Goal: Transaction & Acquisition: Register for event/course

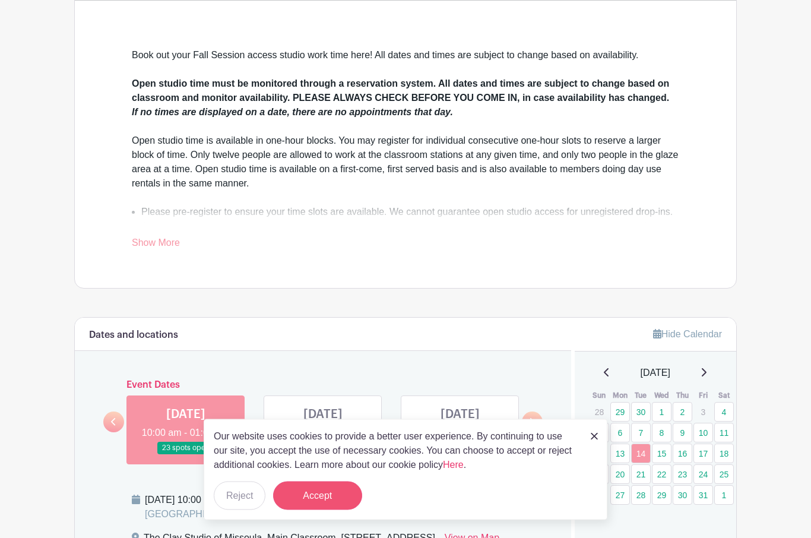
click at [327, 510] on button "Accept" at bounding box center [317, 496] width 89 height 29
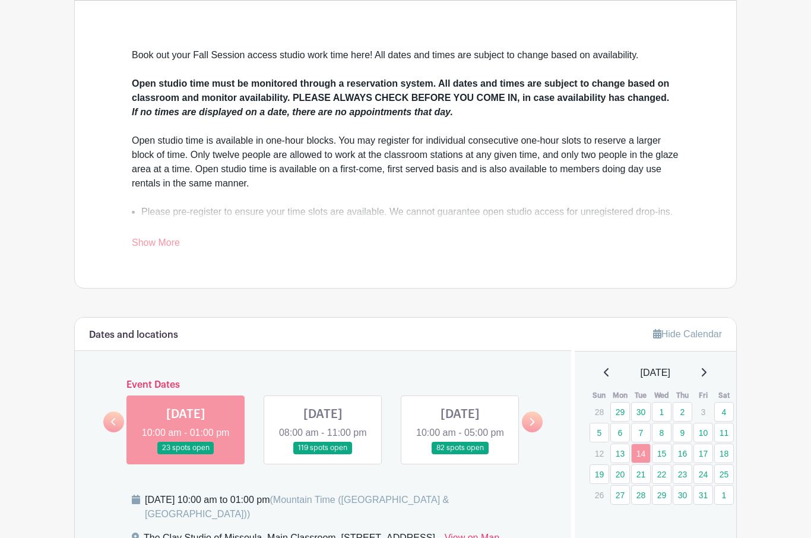
click at [536, 432] on link at bounding box center [532, 421] width 21 height 21
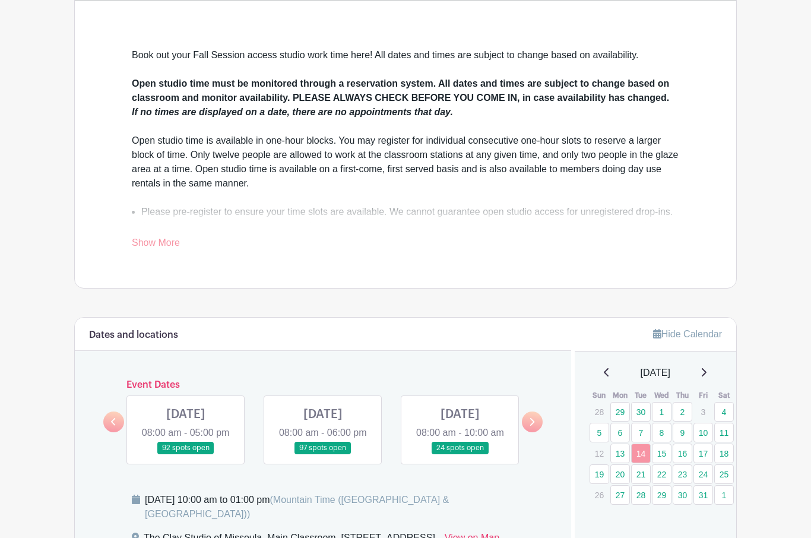
click at [186, 454] on link at bounding box center [186, 454] width 0 height 0
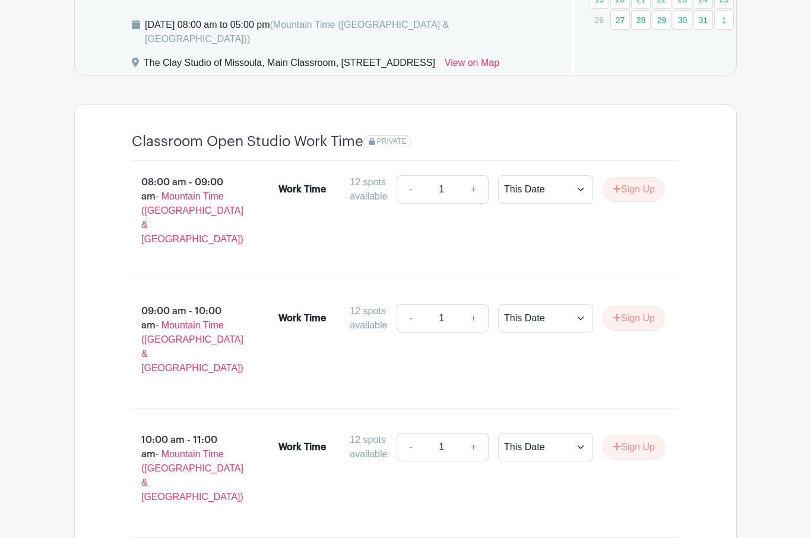
scroll to position [786, 0]
click at [644, 435] on button "Sign Up" at bounding box center [634, 447] width 62 height 25
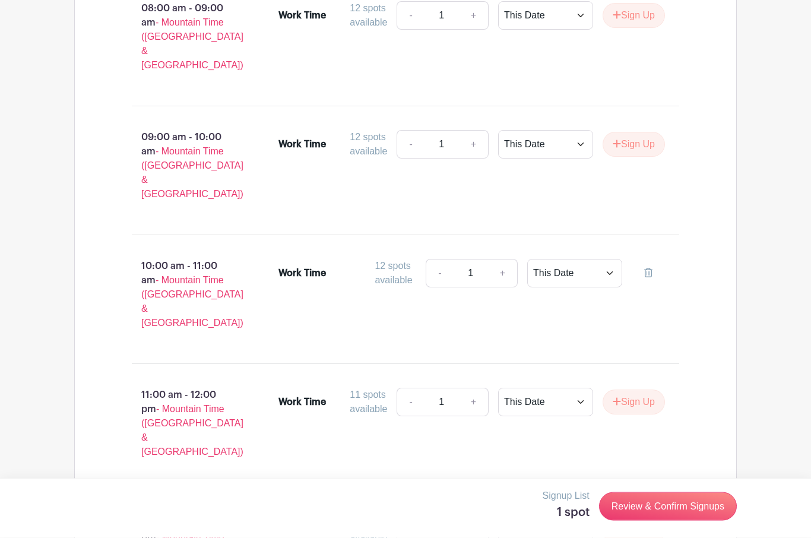
scroll to position [960, 0]
click at [650, 390] on button "Sign Up" at bounding box center [634, 402] width 62 height 25
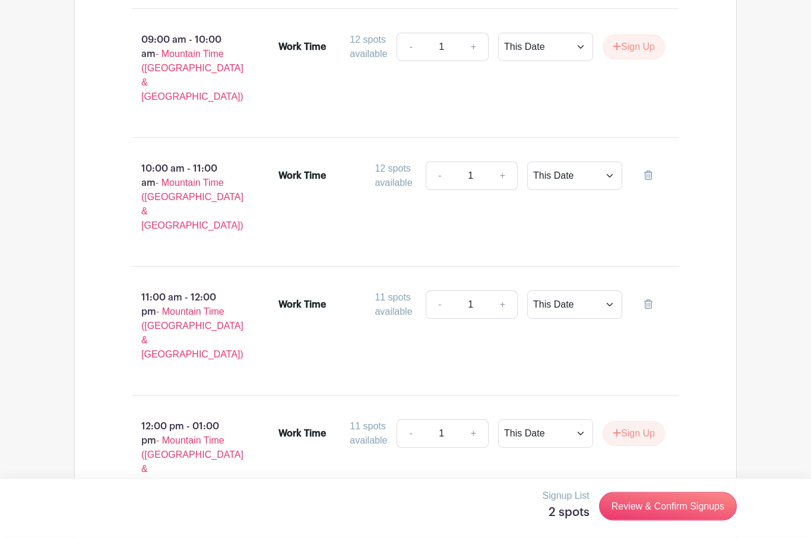
scroll to position [1057, 0]
click at [639, 421] on button "Sign Up" at bounding box center [634, 433] width 62 height 25
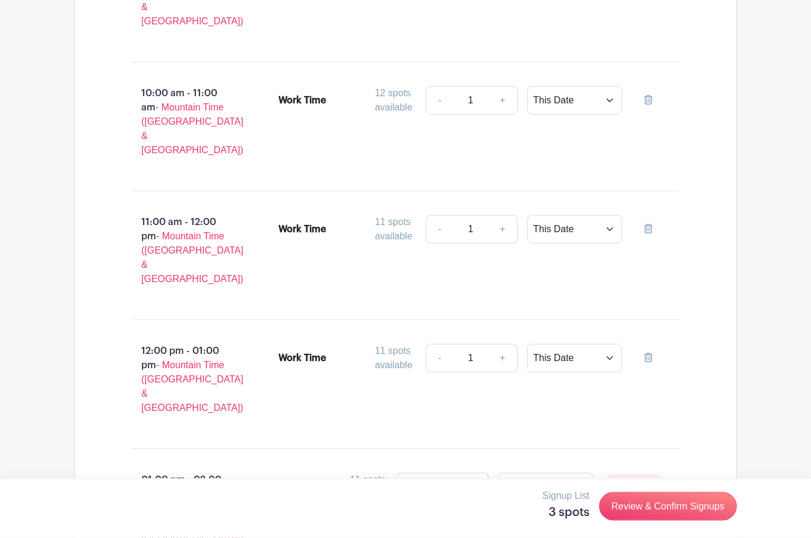
scroll to position [1132, 0]
click at [631, 474] on button "Sign Up" at bounding box center [634, 486] width 62 height 25
click at [444, 86] on link "-" at bounding box center [439, 100] width 27 height 29
click at [656, 86] on link at bounding box center [648, 100] width 33 height 29
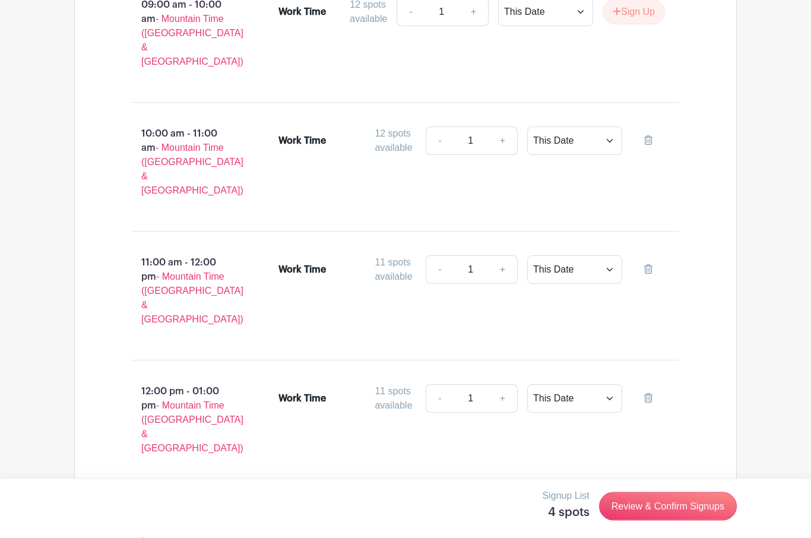
scroll to position [1093, 0]
click at [444, 126] on link "-" at bounding box center [439, 140] width 27 height 29
click at [654, 126] on link at bounding box center [648, 140] width 33 height 29
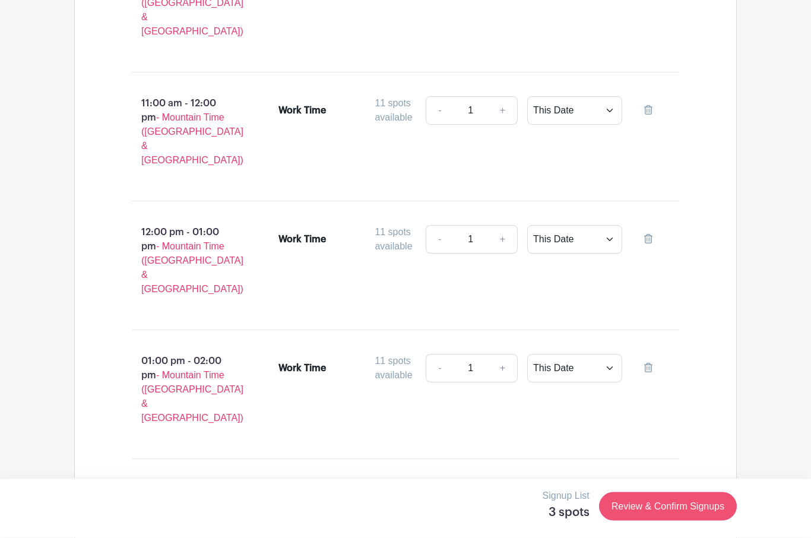
scroll to position [1251, 0]
click at [686, 521] on link "Review & Confirm Signups" at bounding box center [668, 506] width 138 height 29
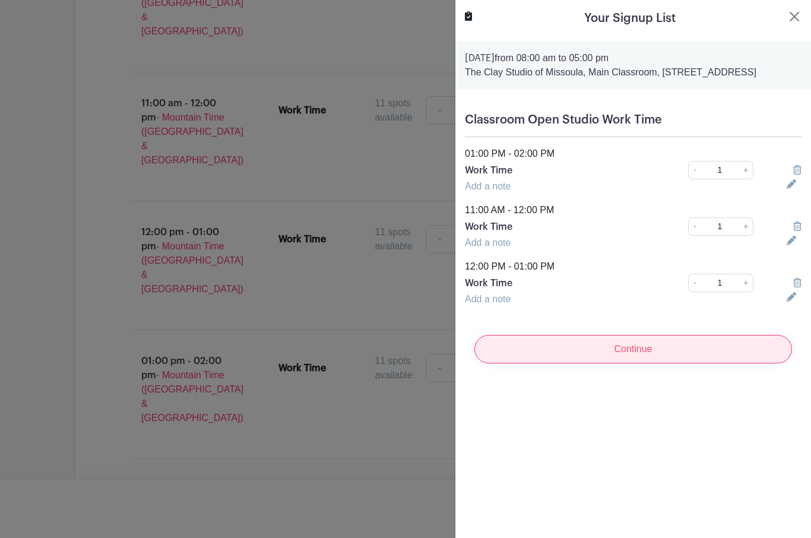
click at [640, 363] on input "Continue" at bounding box center [633, 349] width 318 height 29
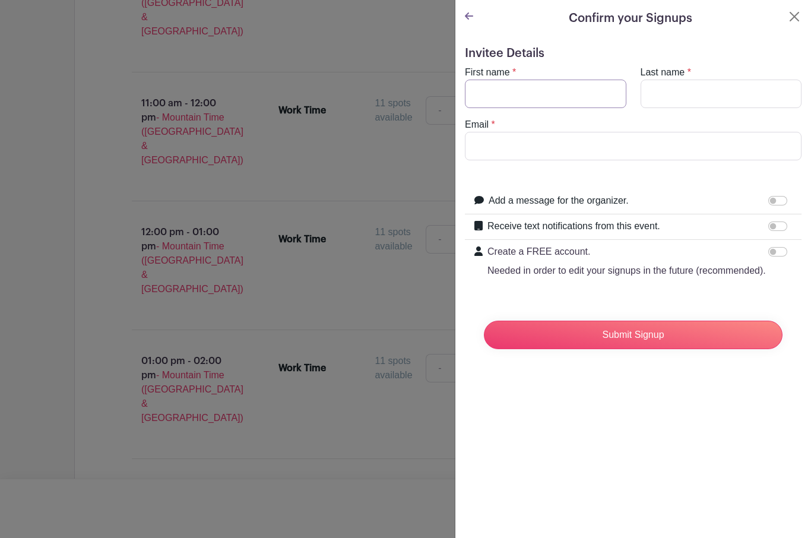
click at [486, 97] on input "First name" at bounding box center [546, 94] width 162 height 29
type input "[PERSON_NAME]"
type input "[PERSON_NAME][EMAIL_ADDRESS][DOMAIN_NAME]"
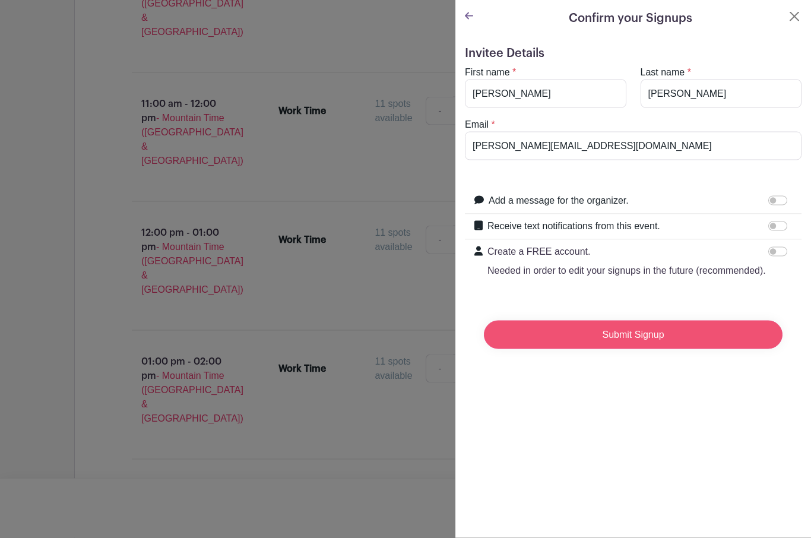
click at [642, 340] on input "Submit Signup" at bounding box center [633, 335] width 299 height 29
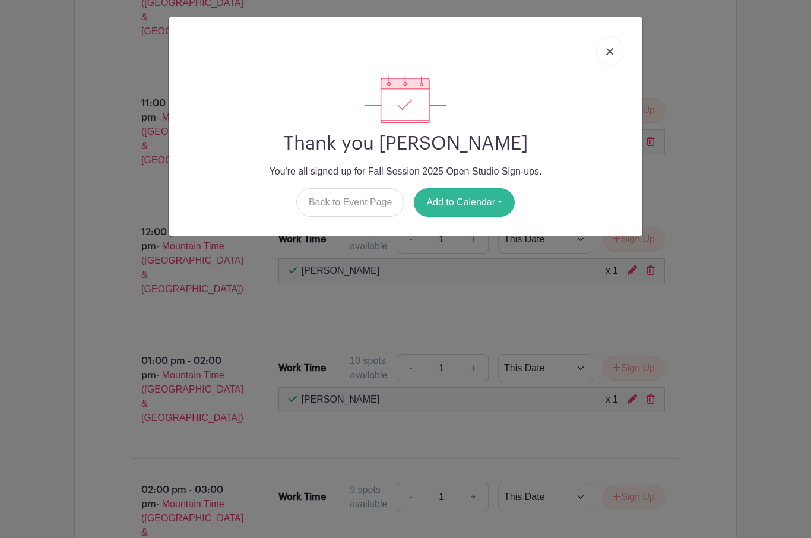
click at [461, 198] on button "Add to Calendar" at bounding box center [464, 202] width 101 height 29
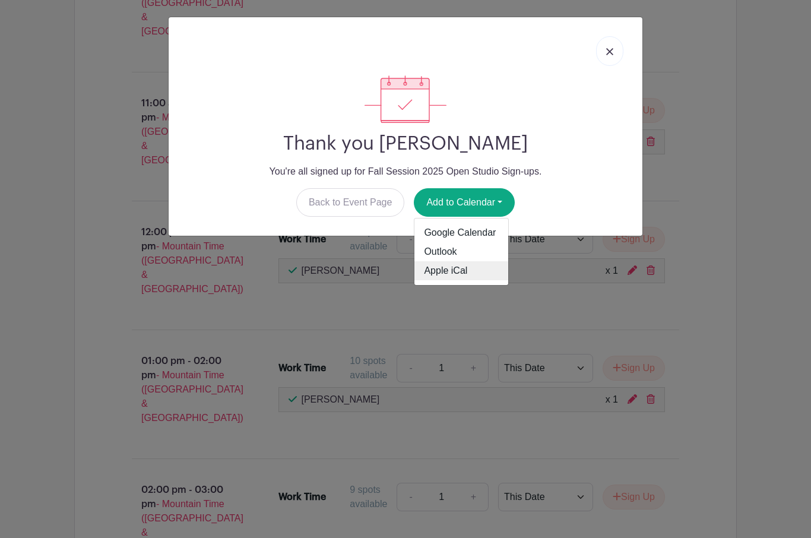
click at [471, 273] on link "Apple iCal" at bounding box center [461, 270] width 94 height 19
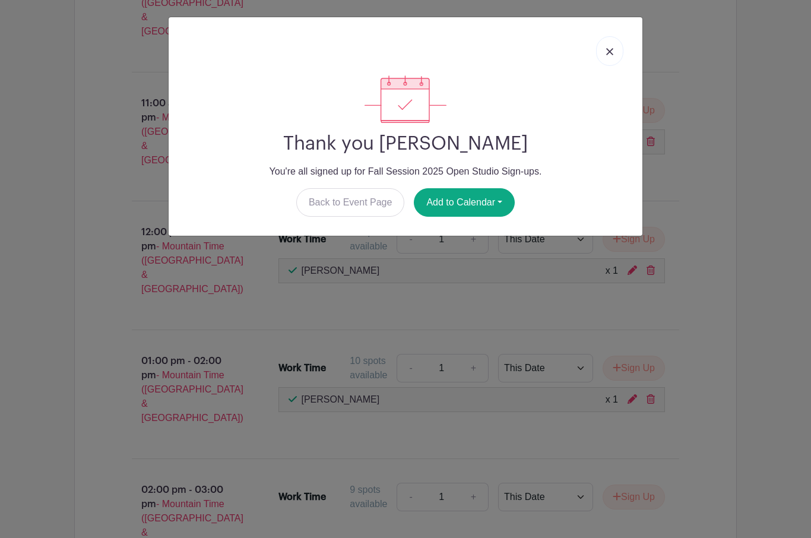
scroll to position [1272, 0]
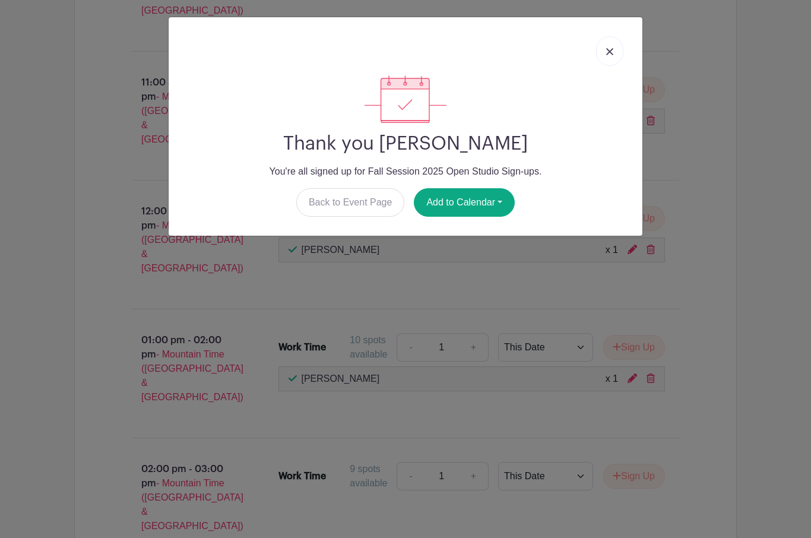
click at [618, 45] on link at bounding box center [609, 51] width 27 height 30
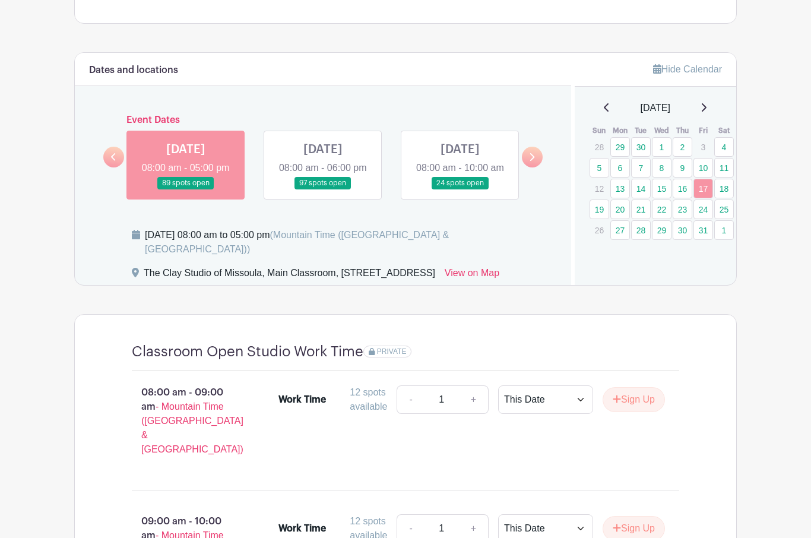
scroll to position [575, 0]
click at [644, 188] on link "14" at bounding box center [641, 189] width 20 height 20
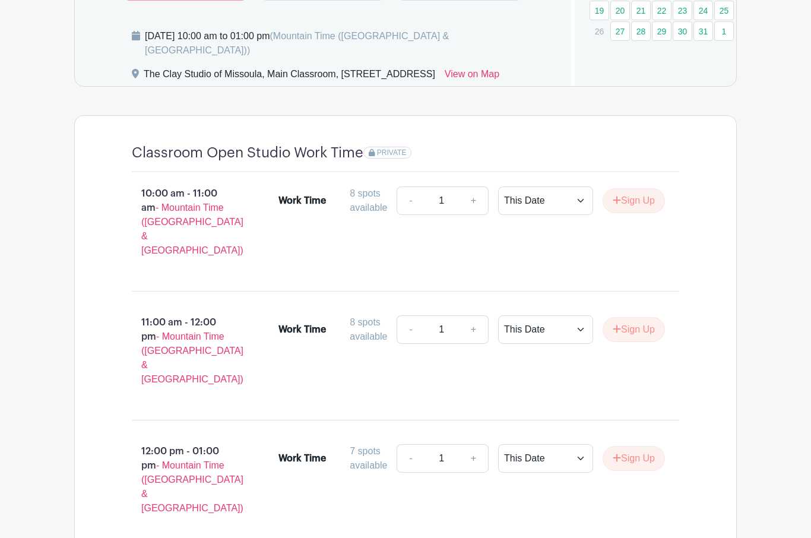
scroll to position [793, 0]
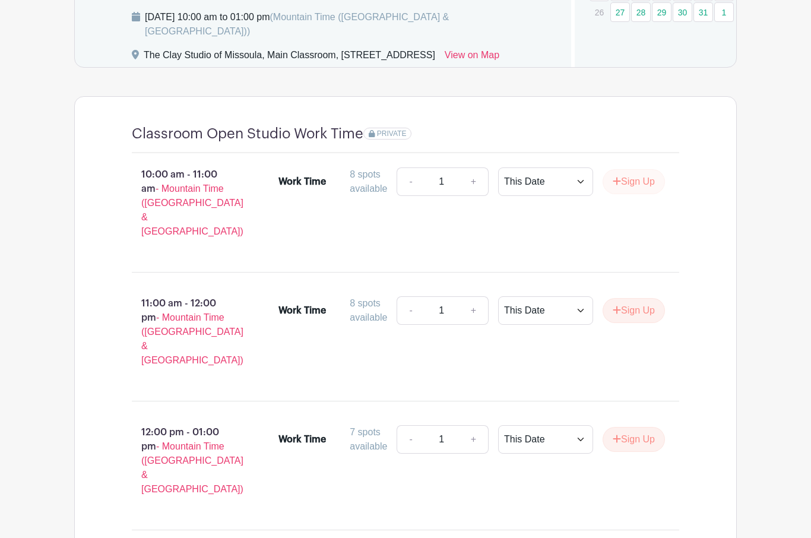
click at [634, 194] on button "Sign Up" at bounding box center [634, 181] width 62 height 25
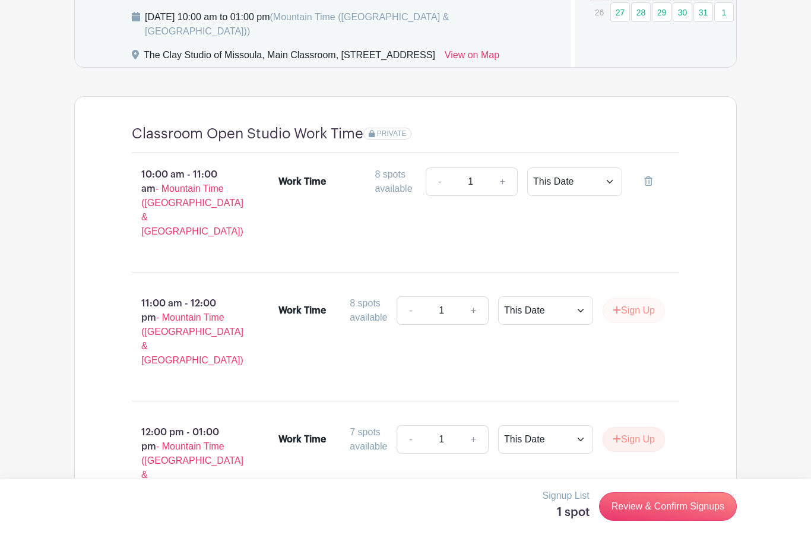
click at [644, 302] on button "Sign Up" at bounding box center [634, 310] width 62 height 25
click at [640, 427] on button "Sign Up" at bounding box center [634, 439] width 62 height 25
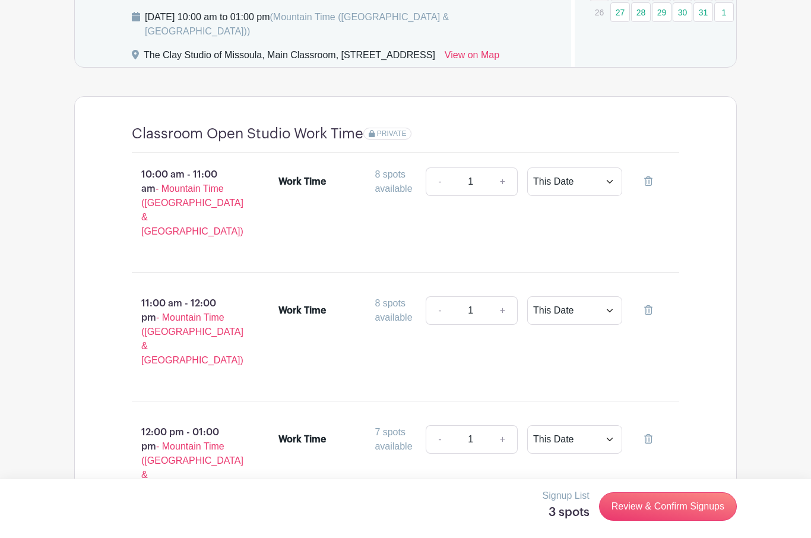
click at [650, 186] on icon at bounding box center [648, 181] width 8 height 10
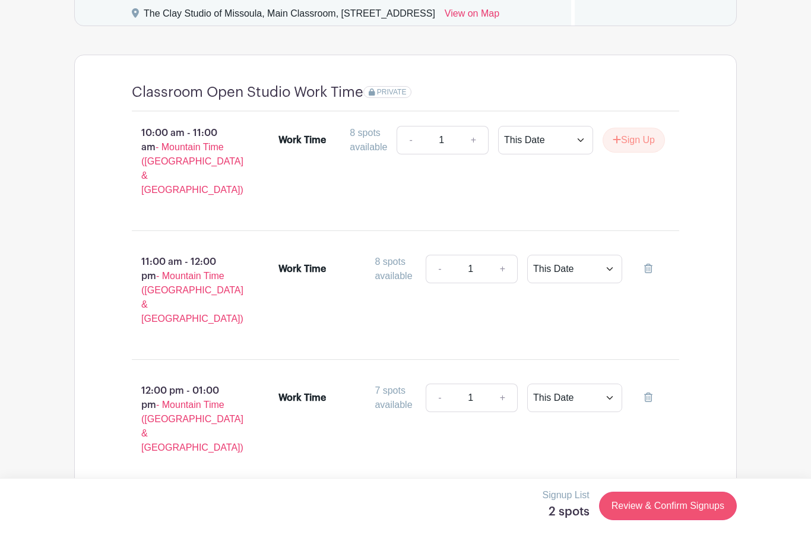
click at [680, 497] on link "Review & Confirm Signups" at bounding box center [668, 506] width 138 height 29
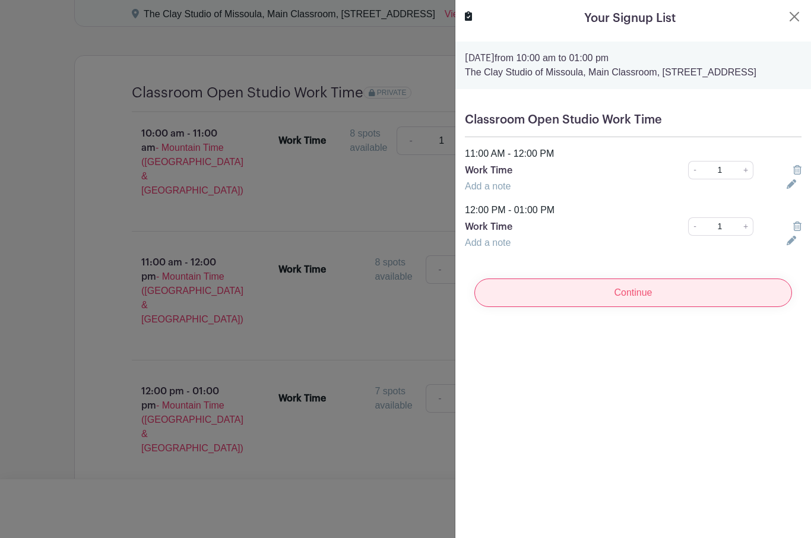
click at [637, 307] on input "Continue" at bounding box center [633, 292] width 318 height 29
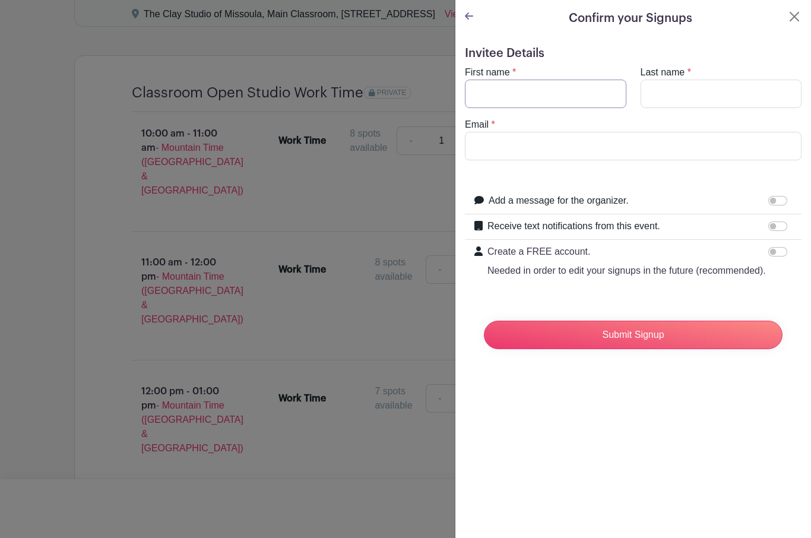
click at [495, 96] on input "First name" at bounding box center [546, 94] width 162 height 29
type input "[PERSON_NAME]"
type input "[PERSON_NAME][EMAIL_ADDRESS][DOMAIN_NAME]"
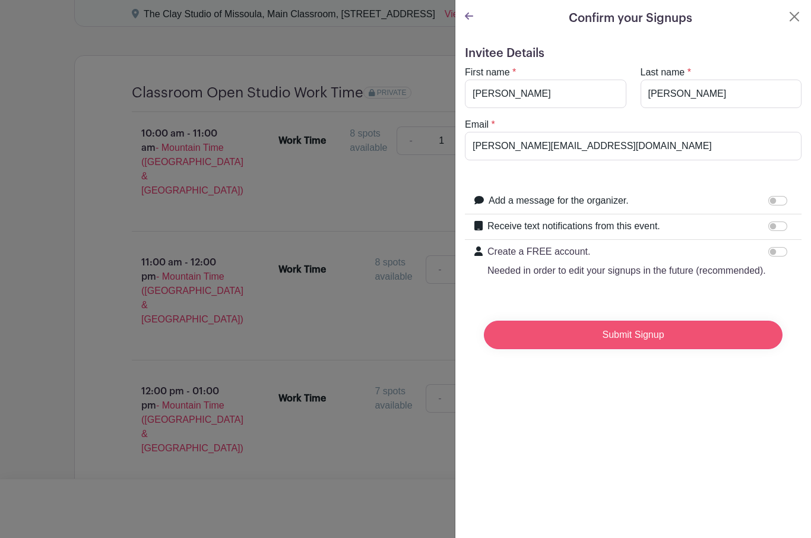
click at [658, 338] on input "Submit Signup" at bounding box center [633, 335] width 299 height 29
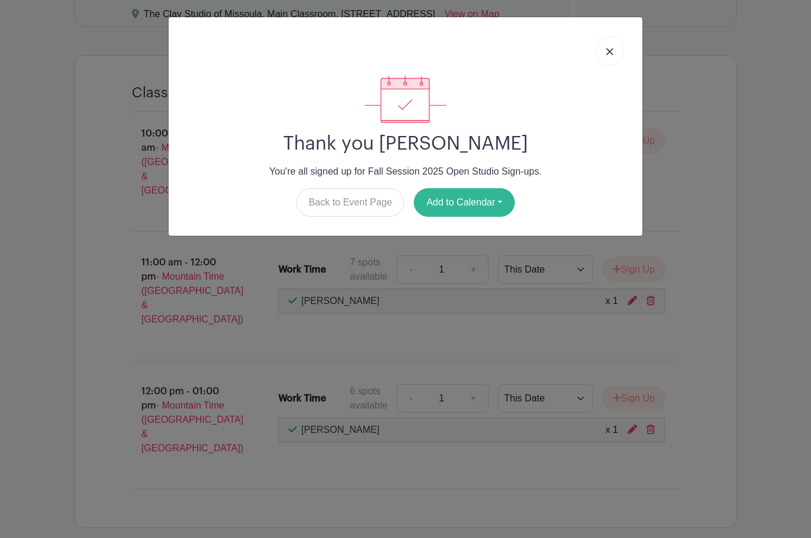
click at [483, 202] on button "Add to Calendar" at bounding box center [464, 202] width 101 height 29
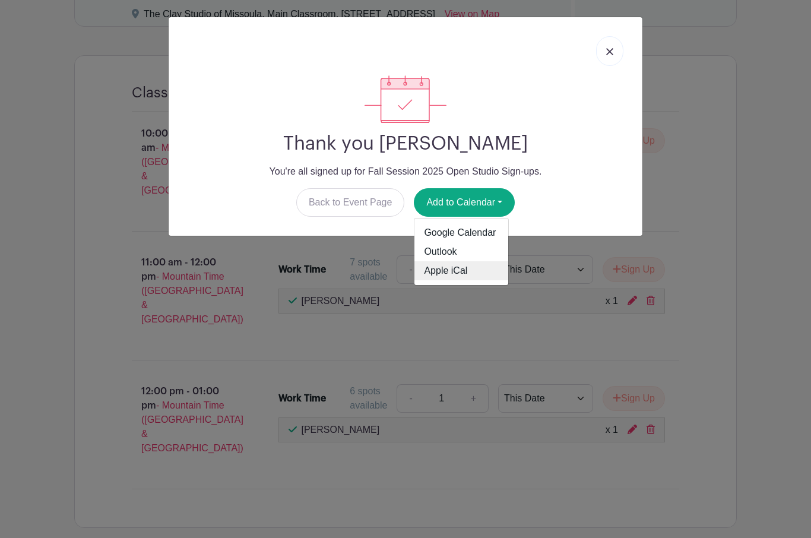
click at [481, 270] on link "Apple iCal" at bounding box center [461, 270] width 94 height 19
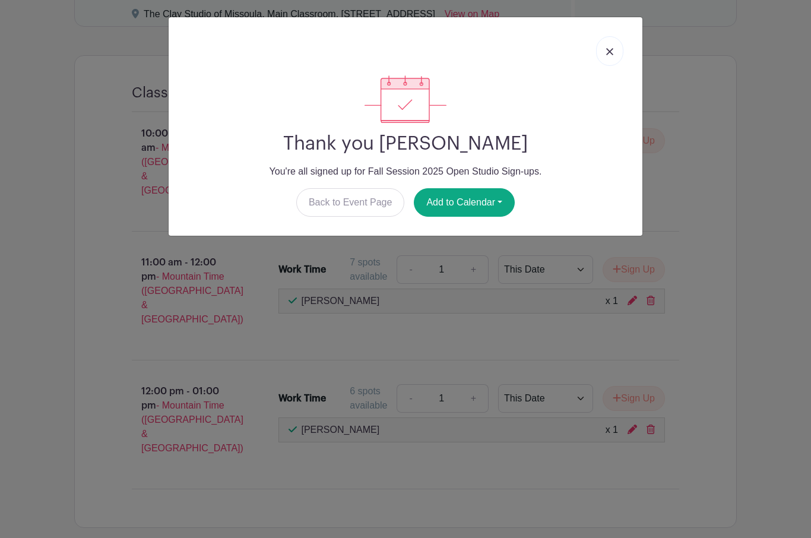
click at [620, 53] on link at bounding box center [609, 51] width 27 height 30
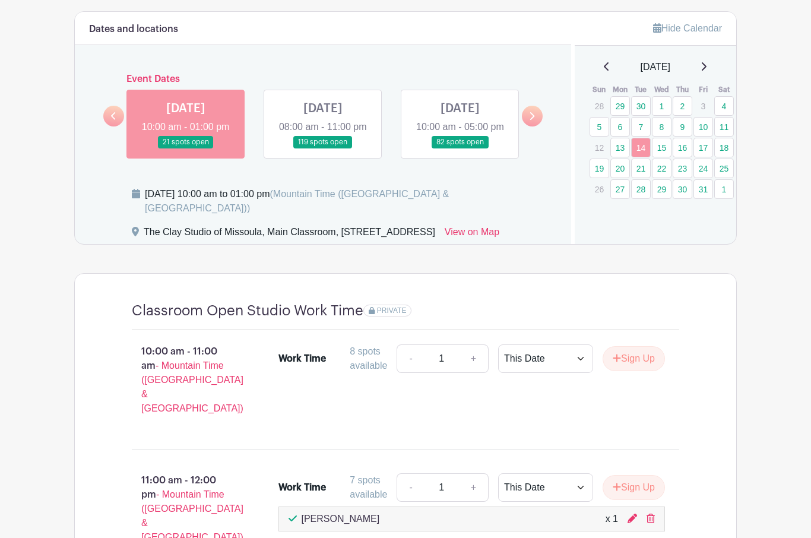
scroll to position [611, 0]
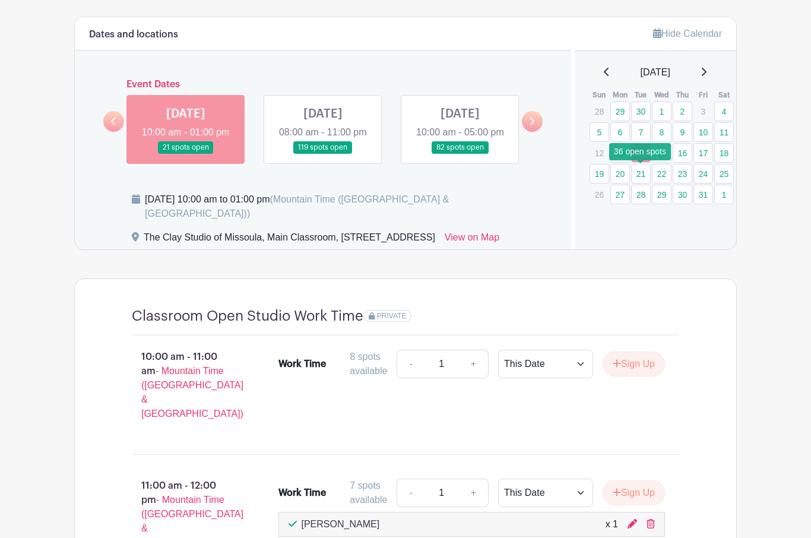
click at [642, 173] on link "21" at bounding box center [641, 174] width 20 height 20
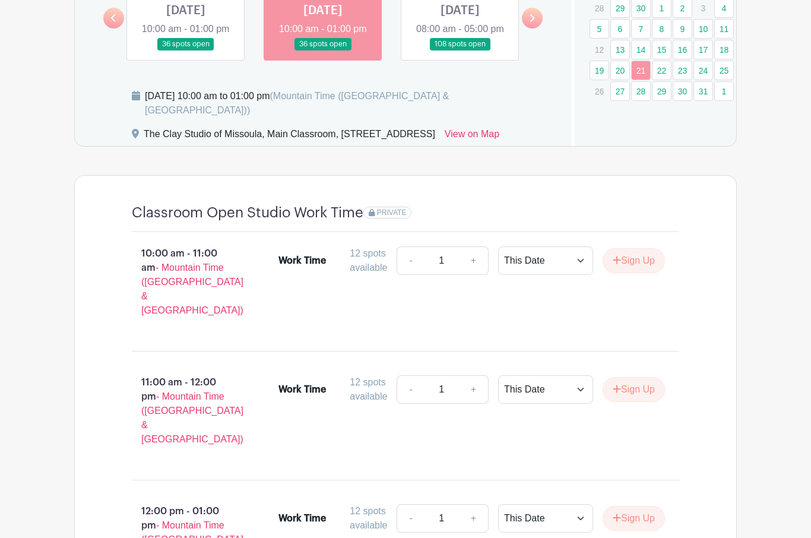
scroll to position [713, 0]
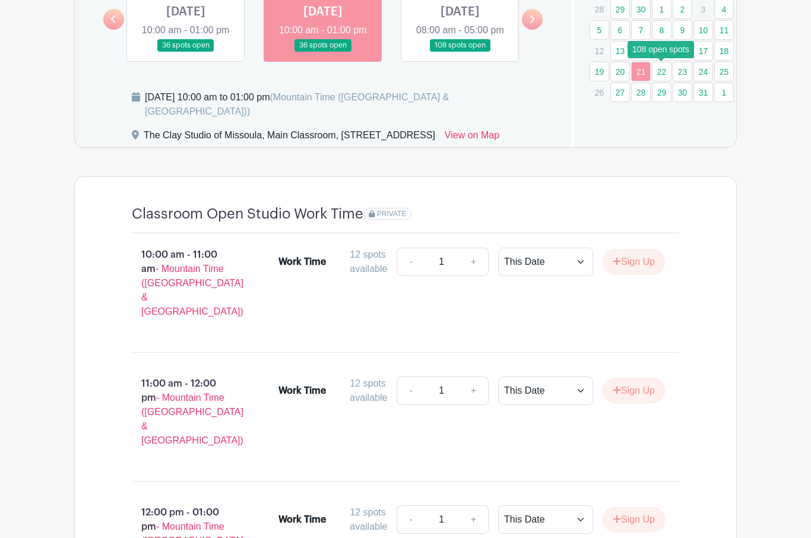
click at [663, 71] on link "22" at bounding box center [662, 72] width 20 height 20
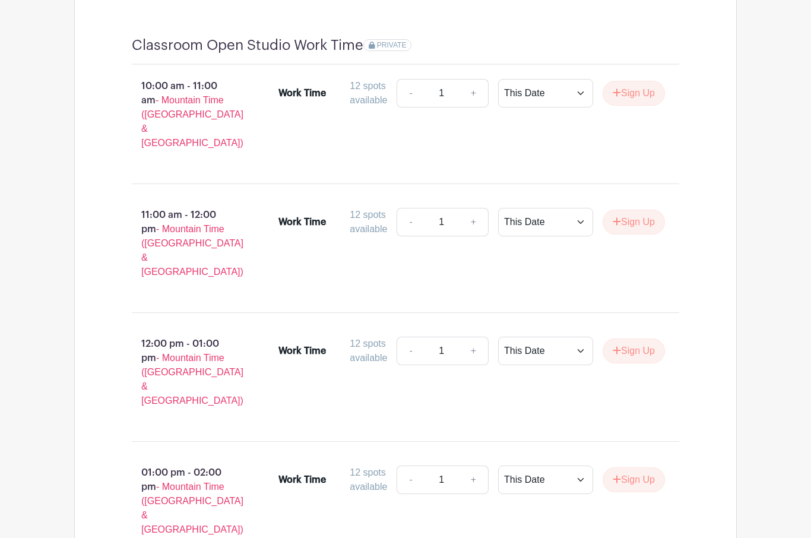
scroll to position [1239, 0]
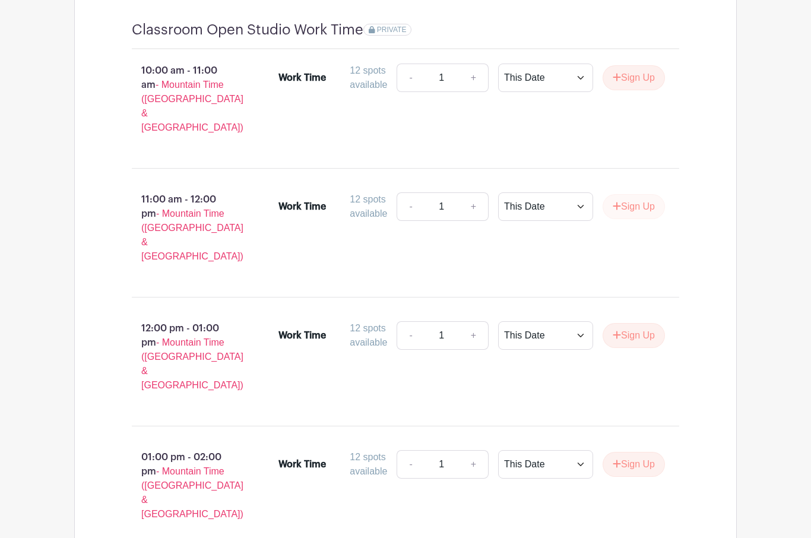
click at [642, 195] on button "Sign Up" at bounding box center [634, 207] width 62 height 25
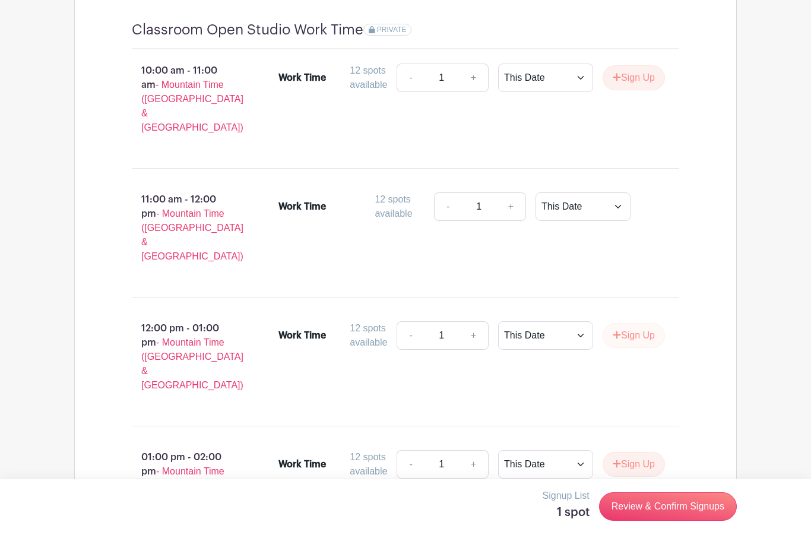
click at [650, 323] on button "Sign Up" at bounding box center [634, 335] width 62 height 25
click at [639, 452] on button "Sign Up" at bounding box center [634, 464] width 62 height 25
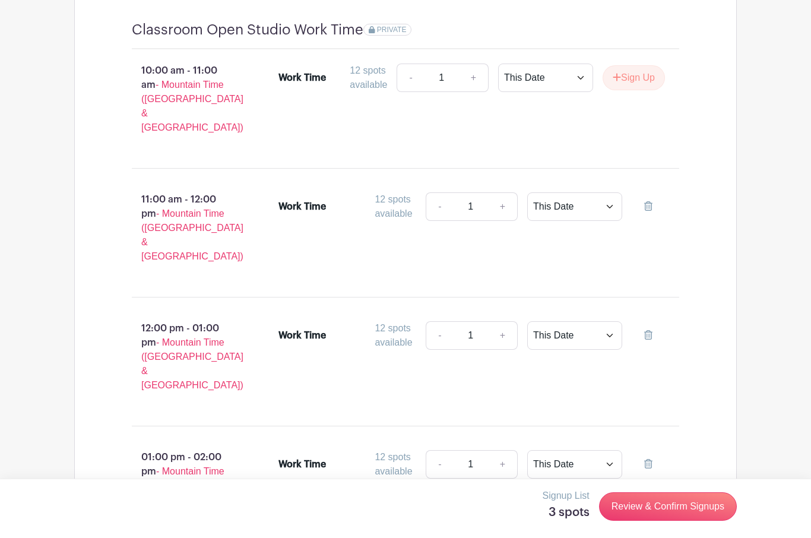
click at [647, 201] on icon at bounding box center [648, 206] width 8 height 10
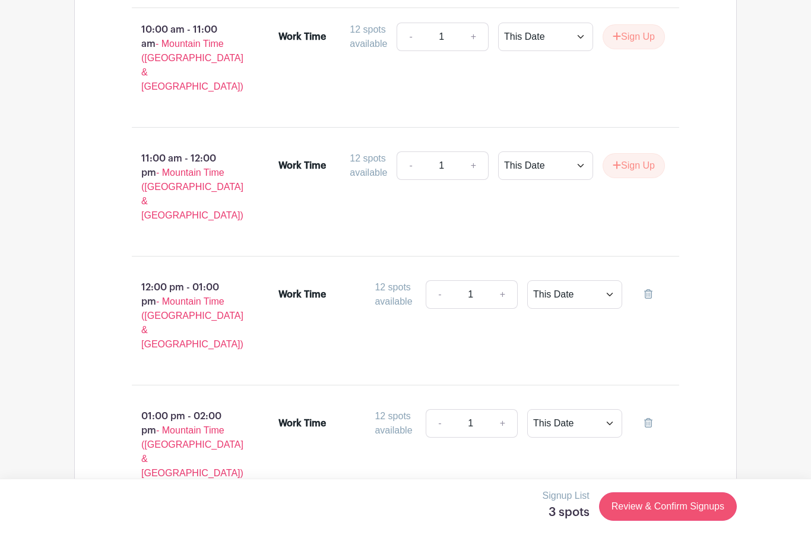
click at [683, 502] on link "Review & Confirm Signups" at bounding box center [668, 506] width 138 height 29
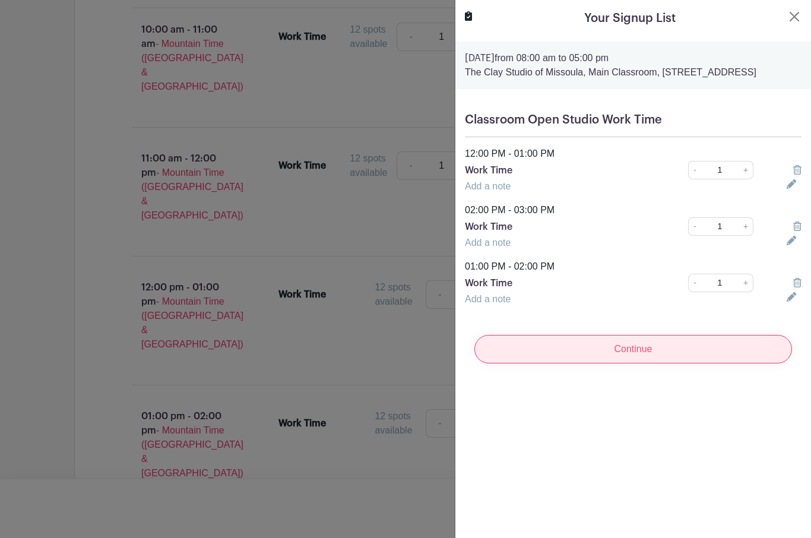
click at [625, 362] on input "Continue" at bounding box center [633, 349] width 318 height 29
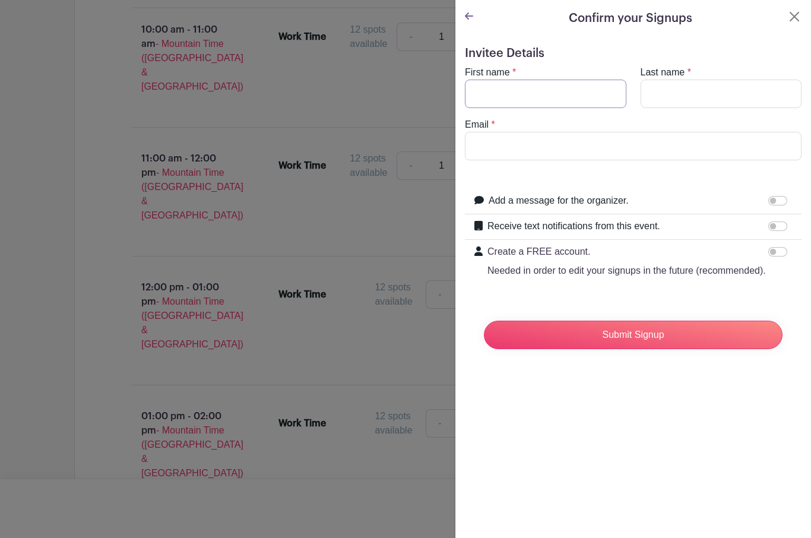
click at [505, 89] on input "First name" at bounding box center [546, 94] width 162 height 29
type input "[PERSON_NAME]"
type input "[PERSON_NAME][EMAIL_ADDRESS][DOMAIN_NAME]"
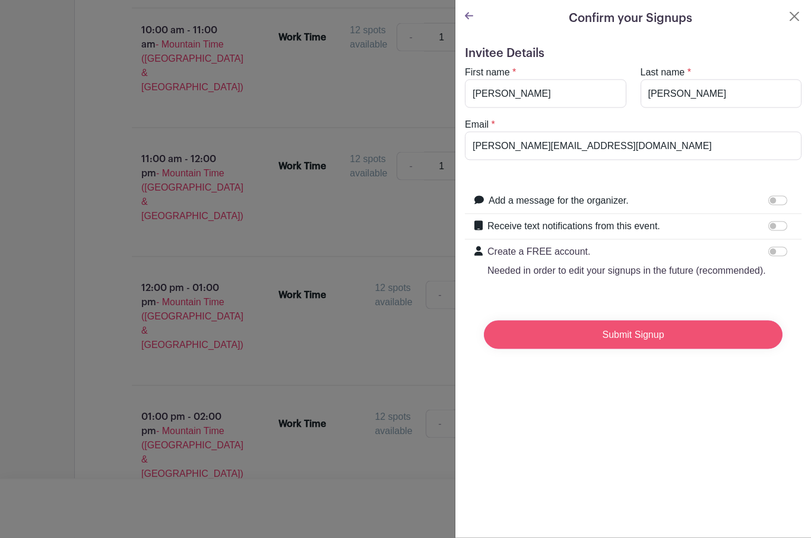
click at [689, 333] on input "Submit Signup" at bounding box center [633, 335] width 299 height 29
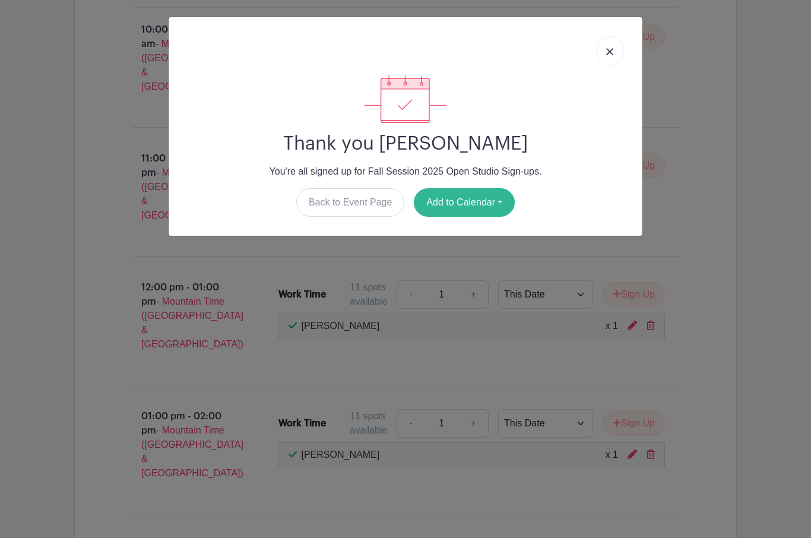
click at [482, 204] on button "Add to Calendar" at bounding box center [464, 202] width 101 height 29
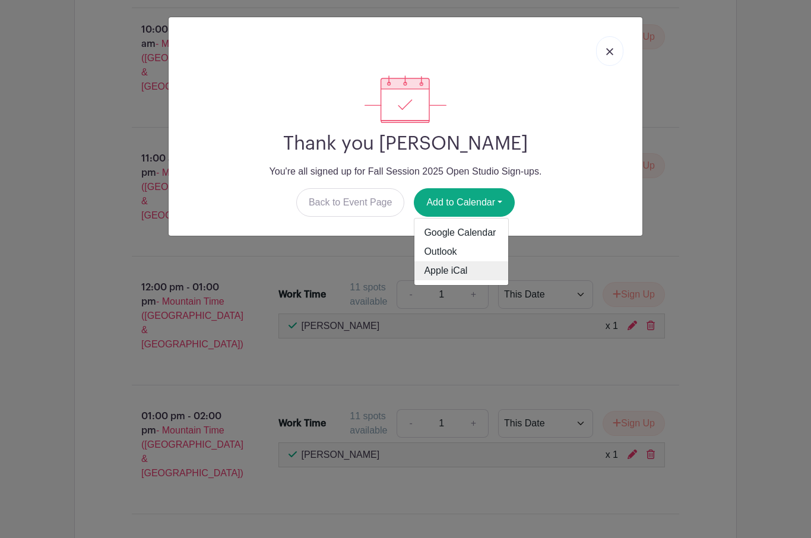
click at [484, 273] on link "Apple iCal" at bounding box center [461, 270] width 94 height 19
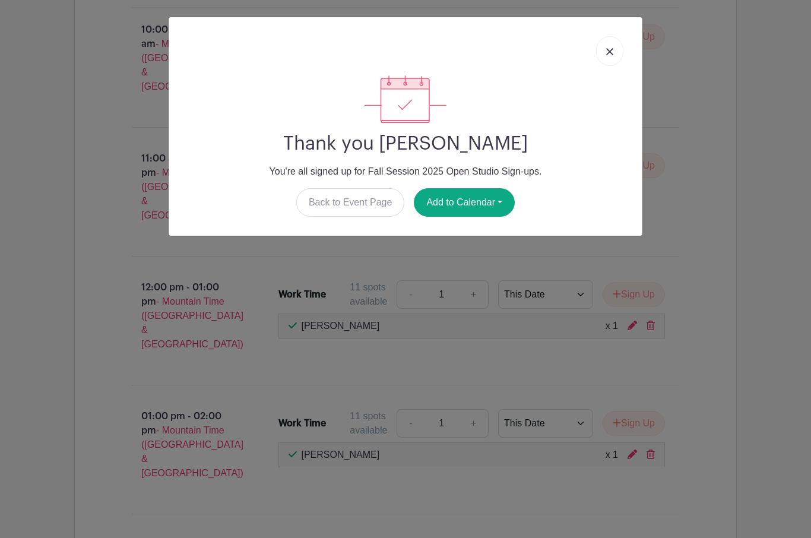
click at [606, 54] on img at bounding box center [609, 51] width 7 height 7
